Goal: Register for event/course

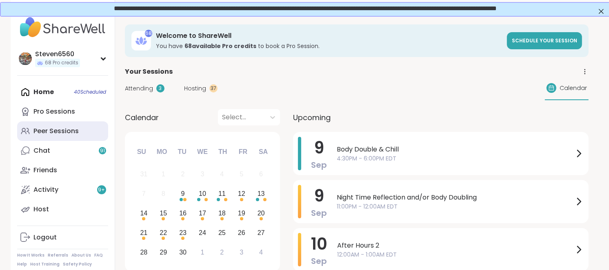
click at [69, 128] on div "Peer Sessions" at bounding box center [55, 131] width 45 height 9
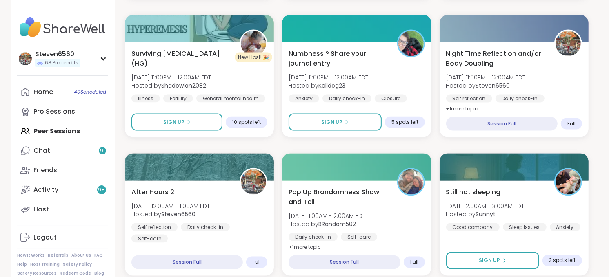
scroll to position [1118, 0]
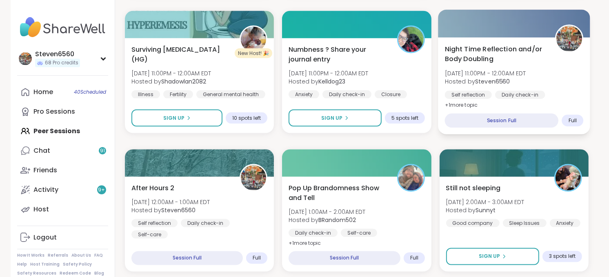
click at [510, 84] on span "Hosted by Steven6560" at bounding box center [484, 81] width 81 height 8
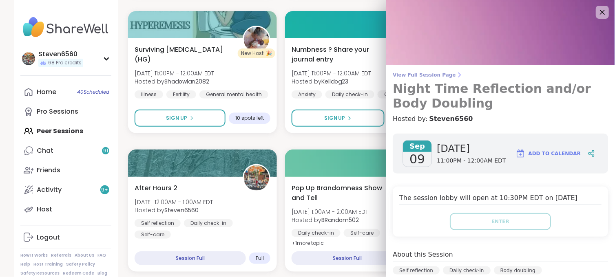
click at [456, 73] on icon at bounding box center [459, 75] width 7 height 7
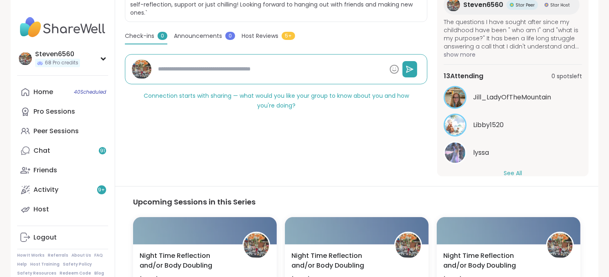
scroll to position [71, 0]
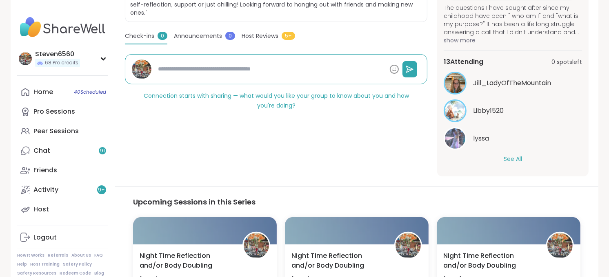
click at [511, 158] on button "See All" at bounding box center [512, 159] width 18 height 9
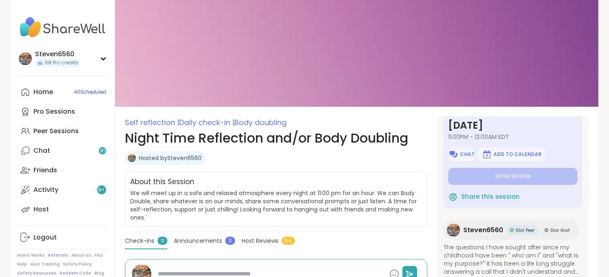
scroll to position [0, 0]
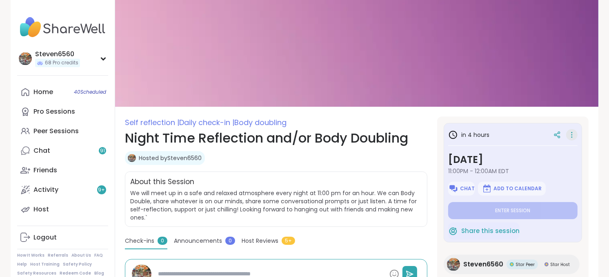
click at [571, 135] on icon at bounding box center [571, 135] width 1 height 1
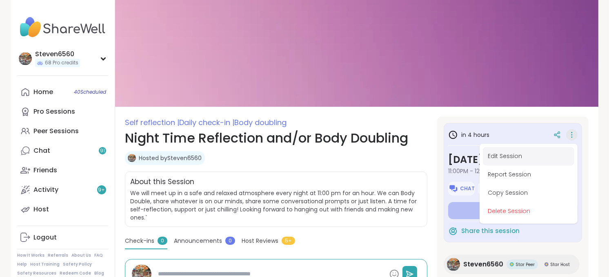
click at [501, 153] on button "Edit Session" at bounding box center [528, 156] width 91 height 18
type textarea "*"
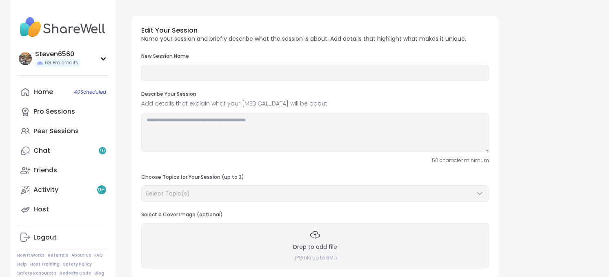
type input "**********"
type textarea "**********"
type input "**"
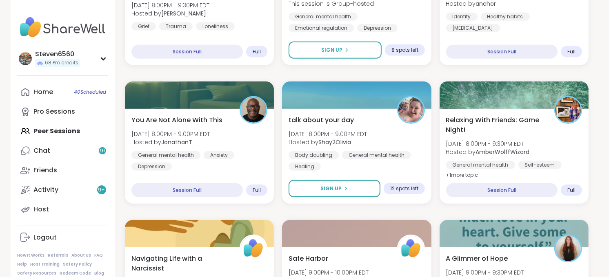
scroll to position [643, 0]
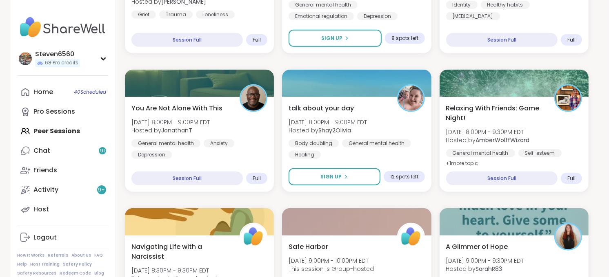
drag, startPoint x: 608, startPoint y: 270, endPoint x: 613, endPoint y: 270, distance: 4.9
click at [608, 270] on html "Steven6560 68 Pro credits Steven6560 68 Pro credits Profile Membership Settings…" at bounding box center [304, 276] width 609 height 1839
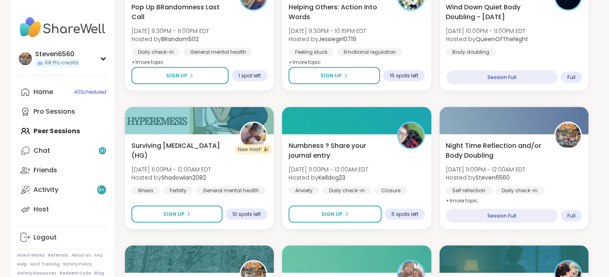
scroll to position [1024, 0]
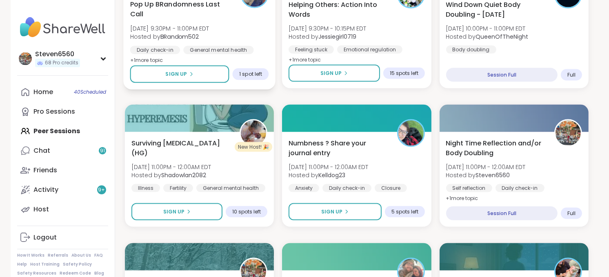
click at [181, 44] on div "Pop Up BRandomness Last Call [DATE] 9:30PM - 11:00PM EDT Hosted by BRandom502 D…" at bounding box center [199, 32] width 139 height 66
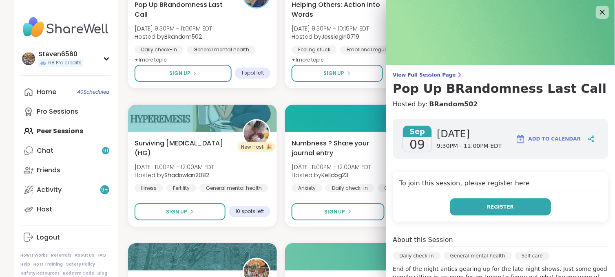
click at [470, 205] on button "Register" at bounding box center [500, 207] width 101 height 17
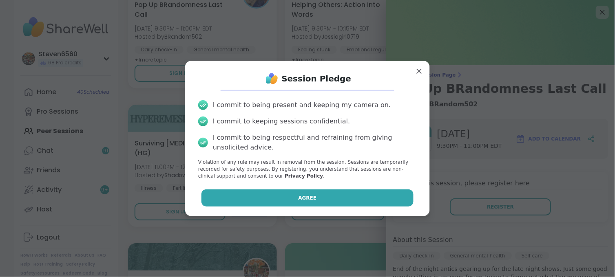
click at [379, 202] on button "Agree" at bounding box center [307, 198] width 213 height 17
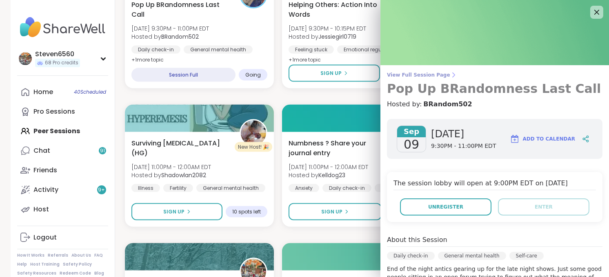
click at [450, 72] on icon at bounding box center [453, 75] width 7 height 7
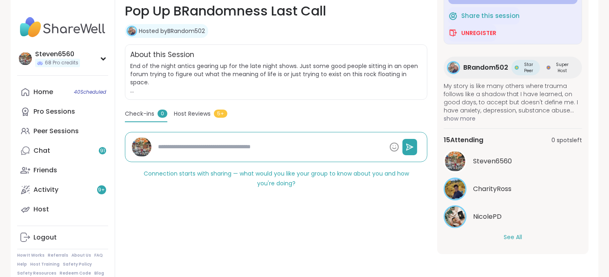
scroll to position [89, 0]
click at [512, 235] on button "See All" at bounding box center [512, 237] width 18 height 9
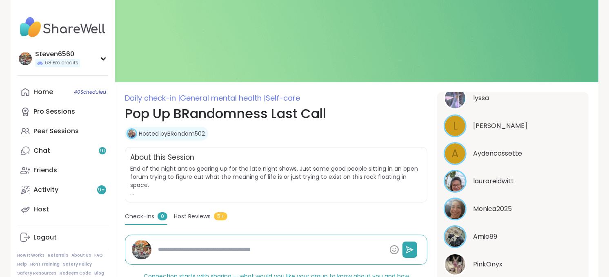
scroll to position [0, 0]
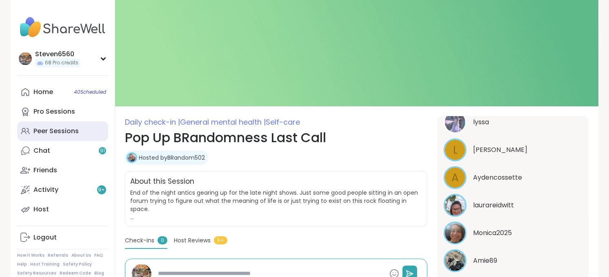
click at [48, 127] on div "Peer Sessions" at bounding box center [55, 131] width 45 height 9
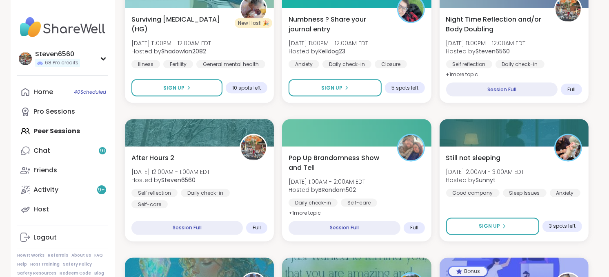
scroll to position [1172, 0]
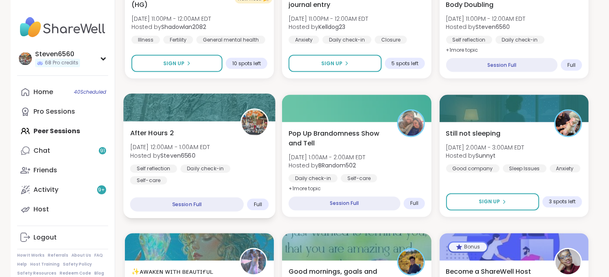
click at [172, 153] on b "Steven6560" at bounding box center [177, 156] width 35 height 8
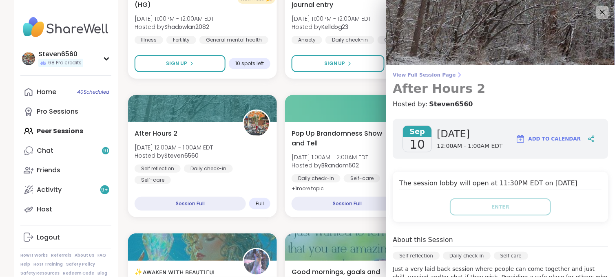
click at [456, 72] on icon at bounding box center [459, 75] width 7 height 7
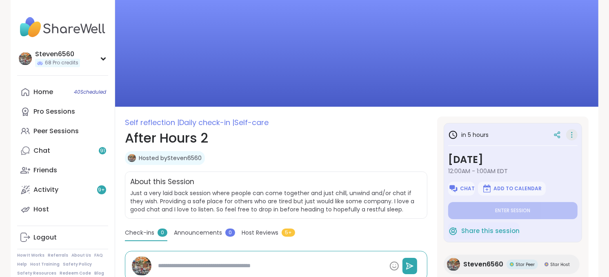
click at [571, 133] on icon at bounding box center [571, 133] width 1 height 1
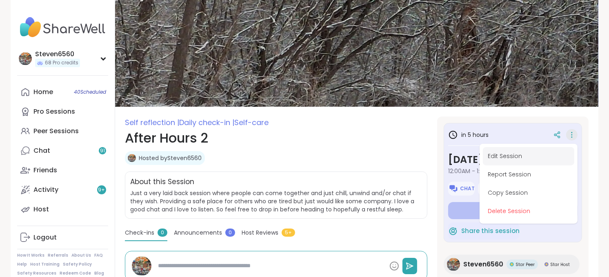
click at [506, 153] on button "Edit Session" at bounding box center [528, 156] width 91 height 18
type textarea "*"
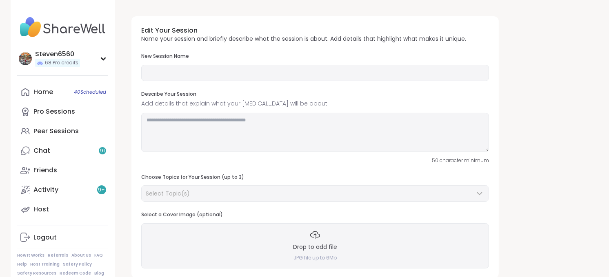
type input "**********"
type textarea "**********"
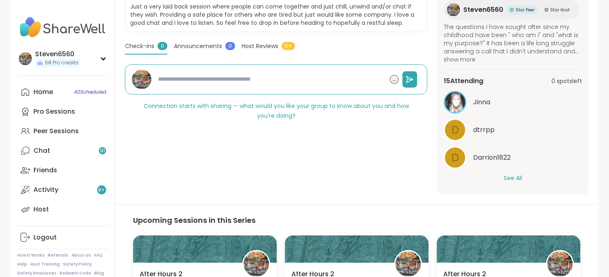
scroll to position [71, 0]
click at [514, 174] on button "See All" at bounding box center [512, 177] width 18 height 9
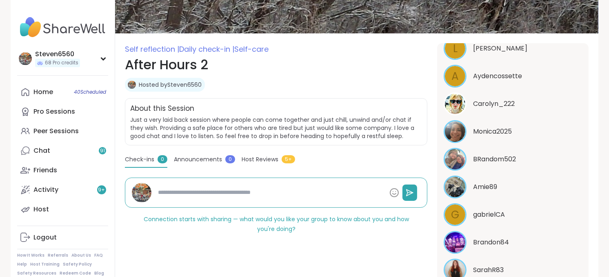
scroll to position [0, 0]
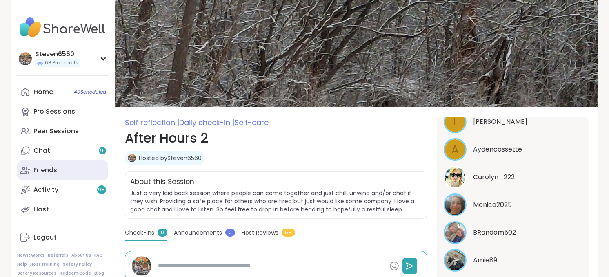
click at [50, 168] on div "Friends" at bounding box center [45, 170] width 24 height 9
type textarea "*"
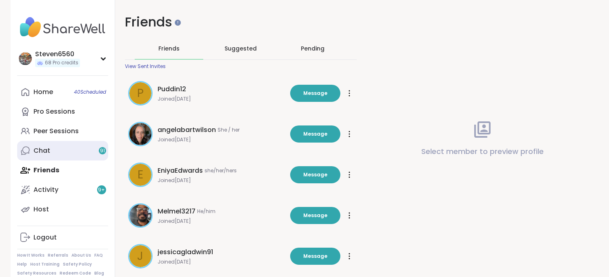
click at [44, 146] on div "Chat 91" at bounding box center [41, 150] width 17 height 9
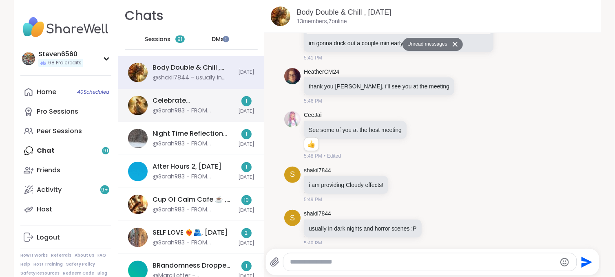
click at [180, 109] on div "@SarahR83 - FROM SHAREWELL: Hi all - we’re aware of the tech issues happening r…" at bounding box center [193, 111] width 81 height 8
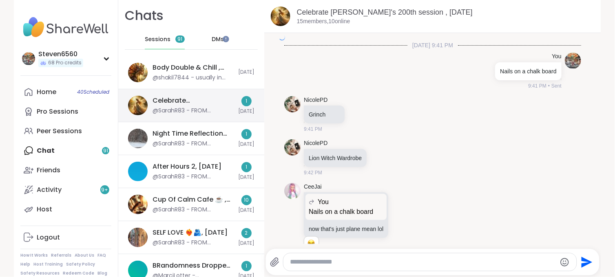
scroll to position [4581, 0]
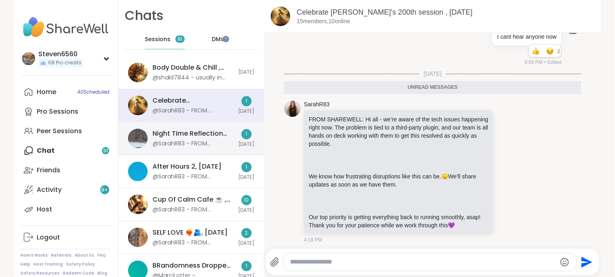
click at [203, 137] on div "Night Time Reflection and/or Body Doubling, [DATE]" at bounding box center [193, 133] width 81 height 9
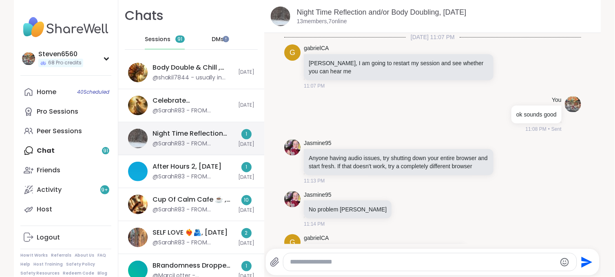
scroll to position [1043, 0]
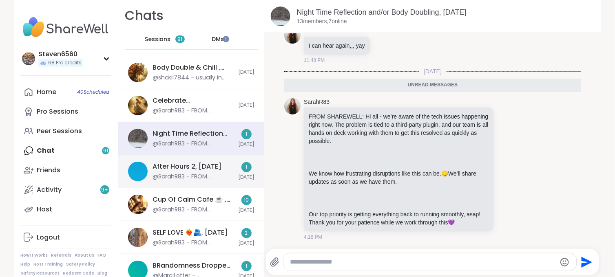
click at [193, 166] on div "After Hours 2, [DATE]" at bounding box center [187, 166] width 69 height 9
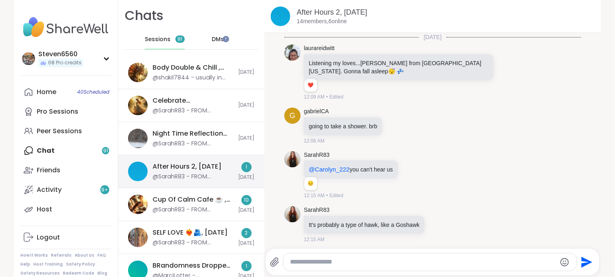
scroll to position [1051, 0]
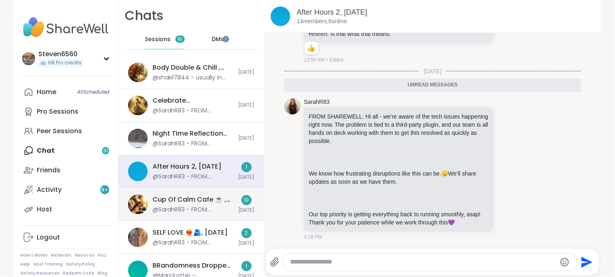
click at [190, 199] on div "Cup Of Calm Cafe ☕️ , [DATE]" at bounding box center [193, 199] width 81 height 9
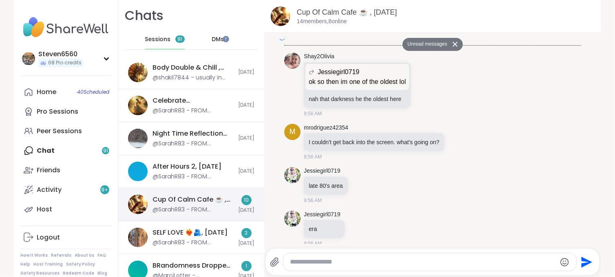
scroll to position [3663, 0]
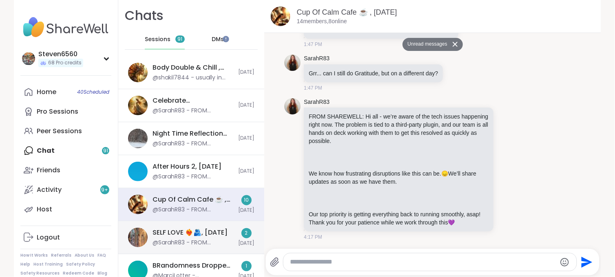
click at [207, 229] on div "SELF LOVE ❤️‍🔥🫂, [DATE]" at bounding box center [190, 232] width 75 height 9
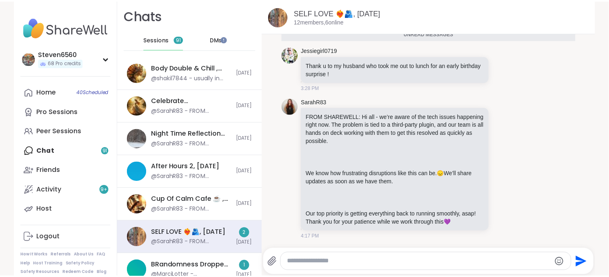
scroll to position [1, 0]
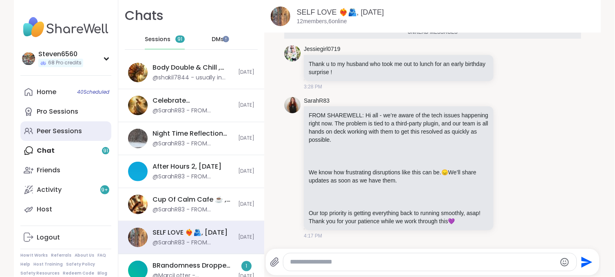
click at [54, 128] on div "Peer Sessions" at bounding box center [59, 131] width 45 height 9
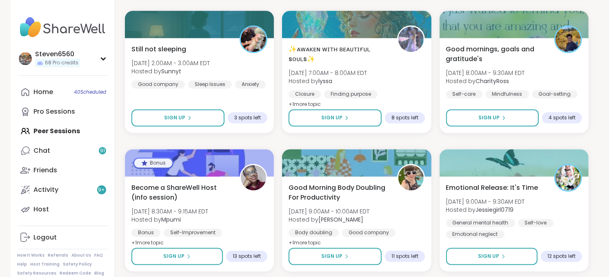
scroll to position [1377, 0]
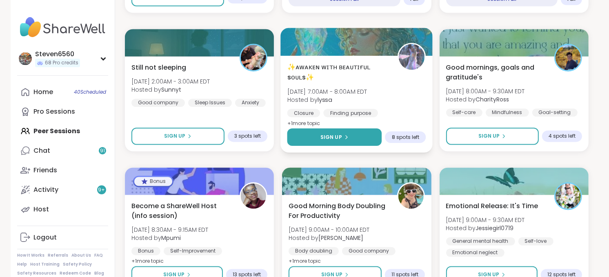
click at [335, 139] on span "Sign Up" at bounding box center [331, 136] width 22 height 7
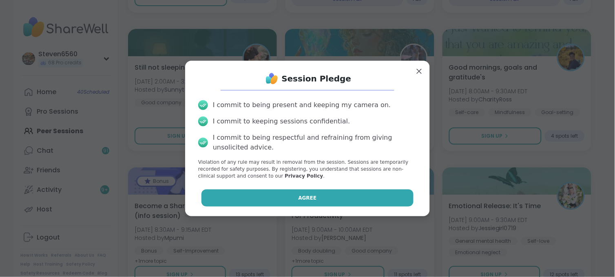
click at [312, 196] on button "Agree" at bounding box center [307, 198] width 213 height 17
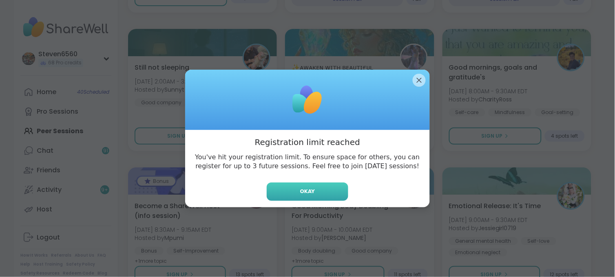
click at [317, 195] on button "Okay" at bounding box center [308, 192] width 82 height 18
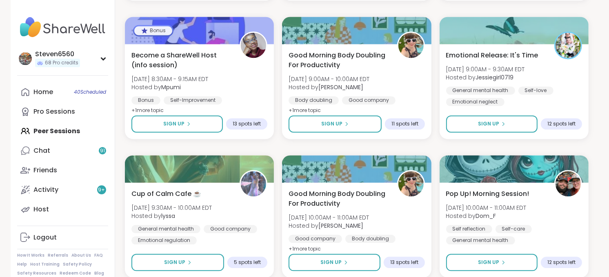
scroll to position [1561, 0]
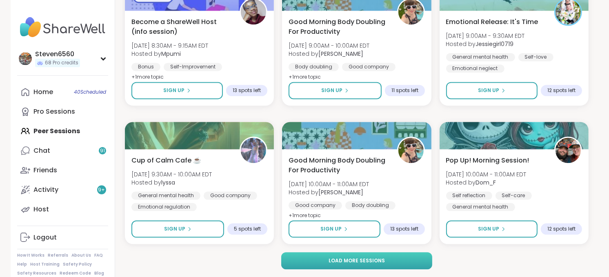
click at [418, 262] on button "Load more sessions" at bounding box center [356, 260] width 151 height 17
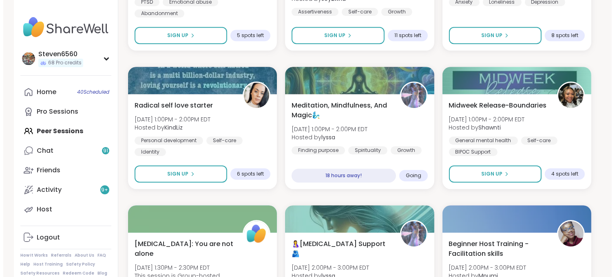
scroll to position [2050, 0]
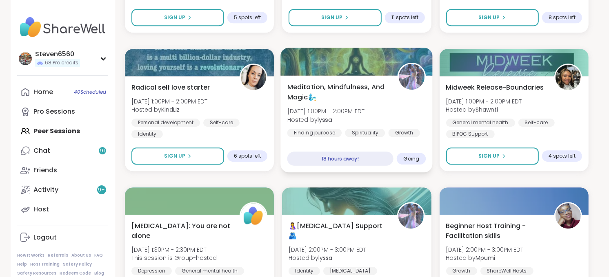
drag, startPoint x: 354, startPoint y: 128, endPoint x: 315, endPoint y: 121, distance: 38.9
click at [315, 121] on span "Hosted by [PERSON_NAME]" at bounding box center [325, 119] width 77 height 8
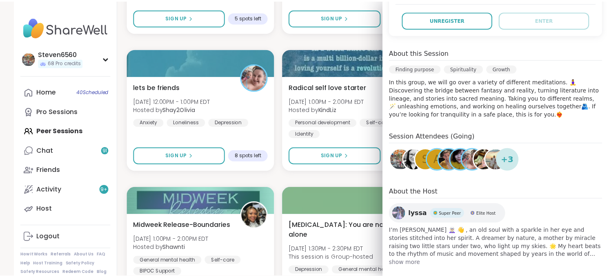
scroll to position [184, 0]
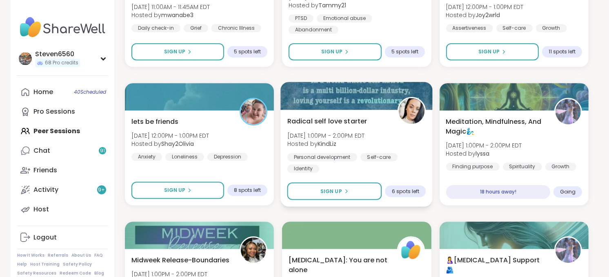
scroll to position [2016, 0]
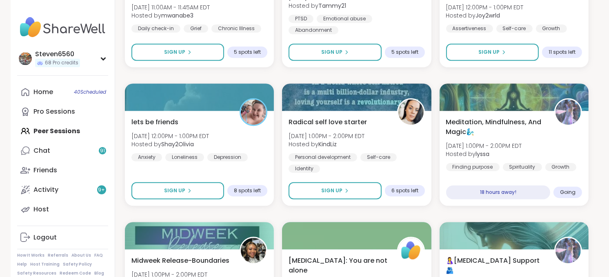
click at [60, 134] on div "Home 40 Scheduled Pro Sessions Peer Sessions Chat 91 Friends Activity 9 + Host" at bounding box center [62, 150] width 91 height 137
click at [59, 129] on div "Home 40 Scheduled Pro Sessions Peer Sessions Chat 91 Friends Activity 9 + Host" at bounding box center [62, 150] width 91 height 137
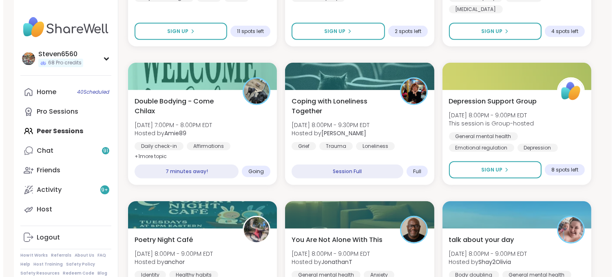
scroll to position [493, 0]
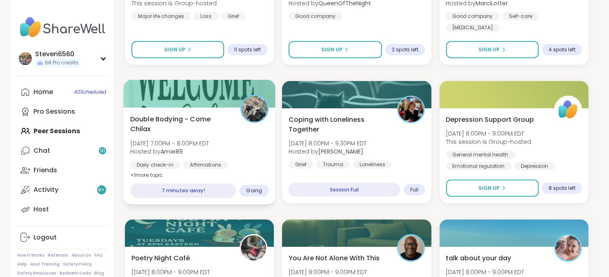
click at [182, 133] on span "Double Bodying - Come Chilax" at bounding box center [180, 124] width 101 height 20
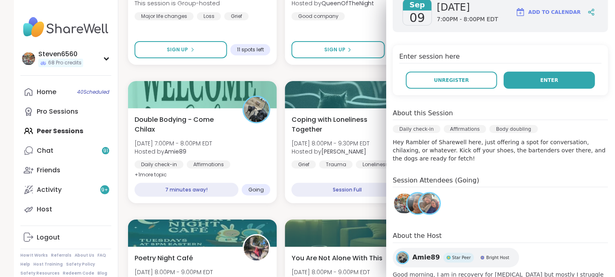
scroll to position [512, 0]
